Goal: Task Accomplishment & Management: Use online tool/utility

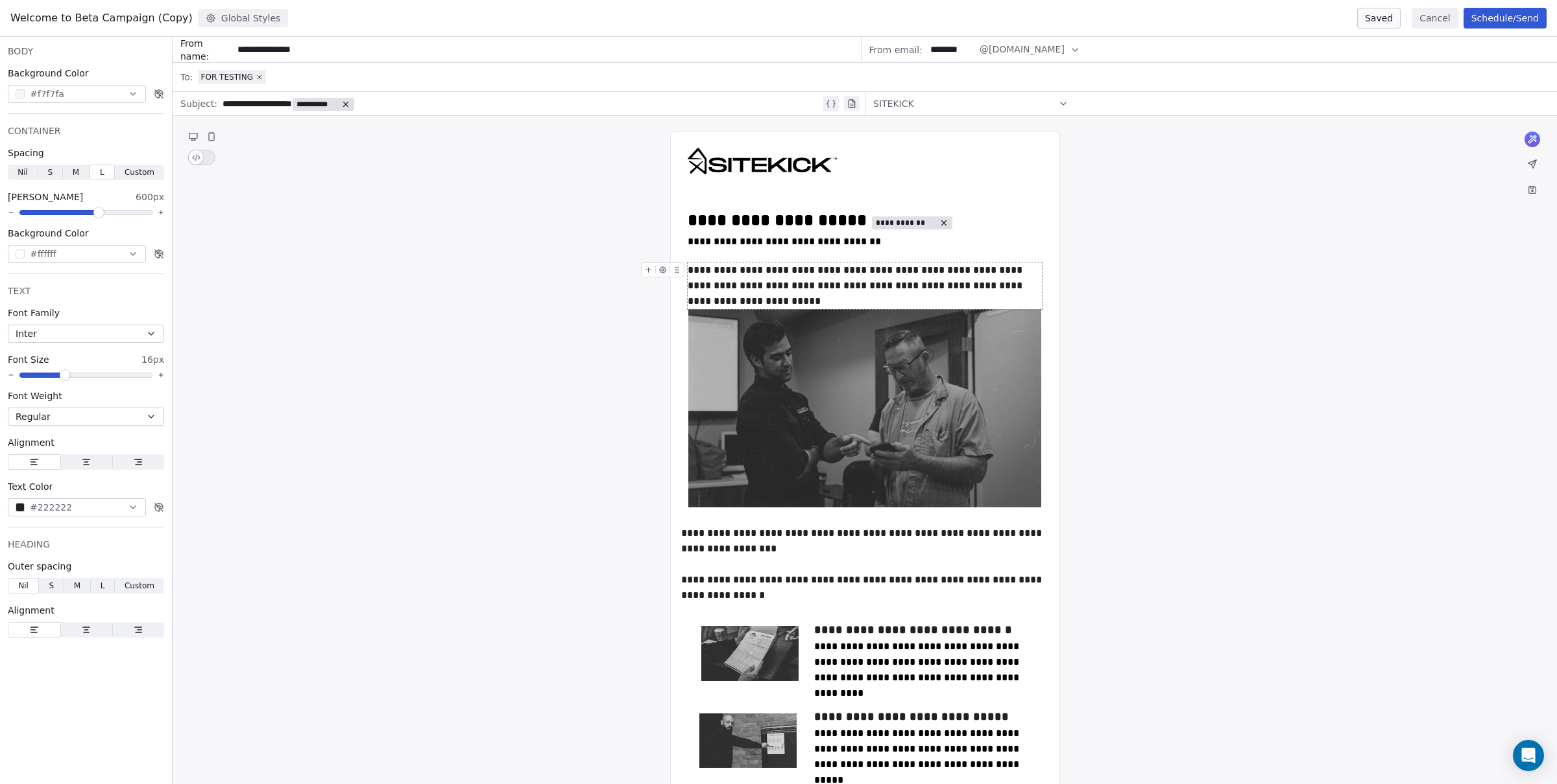
scroll to position [127, 0]
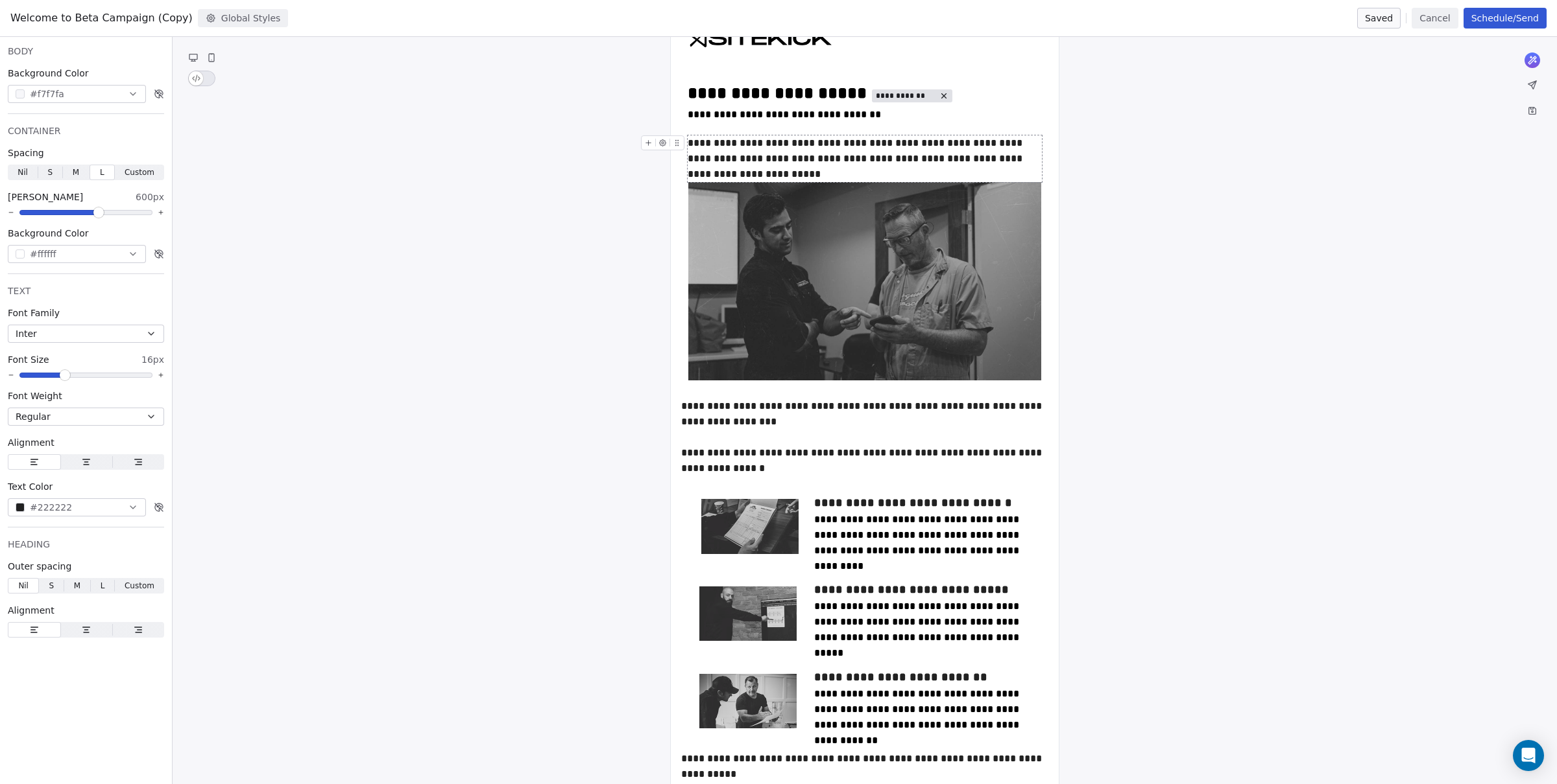
click at [1176, 198] on div "**********" at bounding box center [865, 533] width 1384 height 1087
